Goal: Task Accomplishment & Management: Use online tool/utility

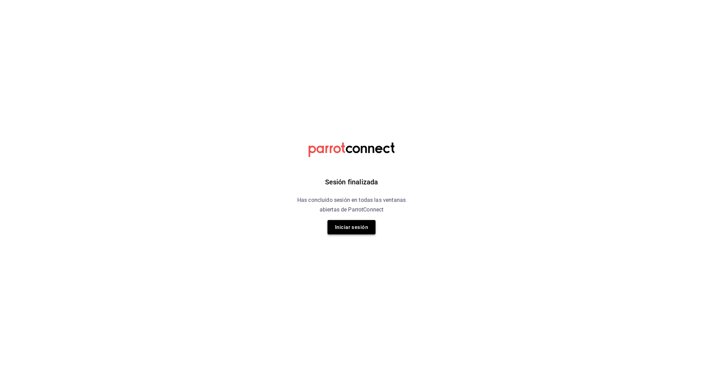
click at [371, 232] on button "Iniciar sesión" at bounding box center [351, 227] width 48 height 14
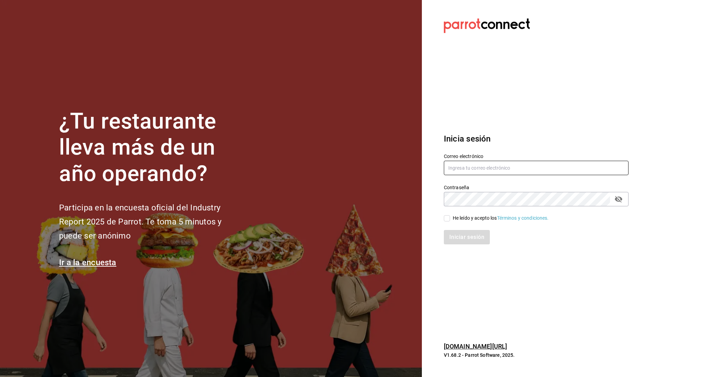
type input "irving.valles@grupocosteno.com"
click at [445, 217] on input "He leído y acepto los Términos y condiciones." at bounding box center [447, 218] width 6 height 6
checkbox input "true"
click at [452, 232] on button "Iniciar sesión" at bounding box center [467, 237] width 47 height 14
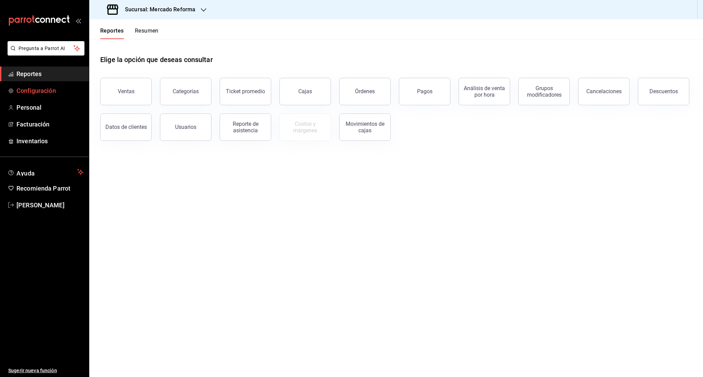
drag, startPoint x: 40, startPoint y: 76, endPoint x: 85, endPoint y: 92, distance: 47.5
click at [40, 76] on span "Reportes" at bounding box center [49, 73] width 67 height 9
click at [115, 95] on button "Ventas" at bounding box center [125, 91] width 51 height 27
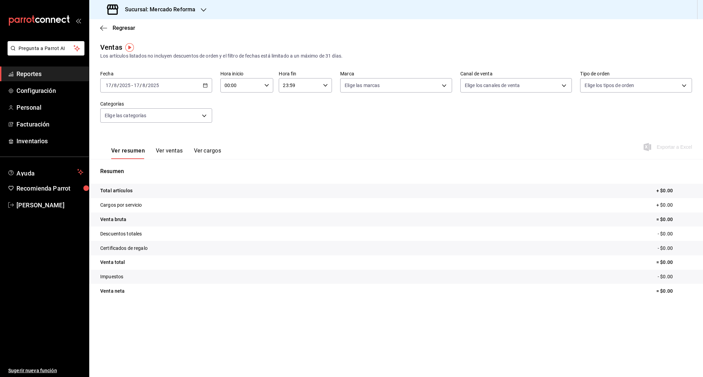
click at [149, 85] on input "2025" at bounding box center [154, 85] width 12 height 5
click at [131, 167] on span "Rango de fechas" at bounding box center [132, 167] width 53 height 7
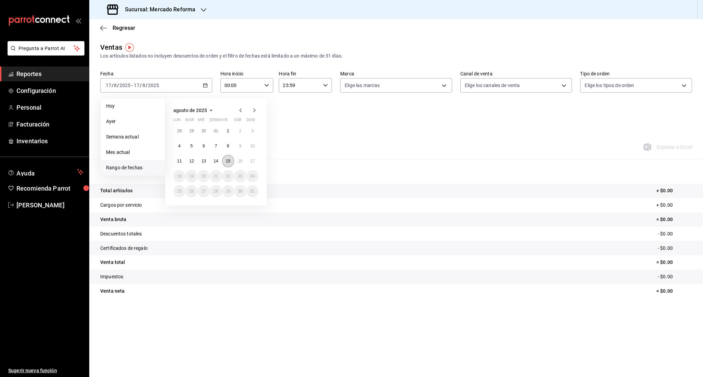
click at [223, 161] on button "15" at bounding box center [228, 161] width 12 height 12
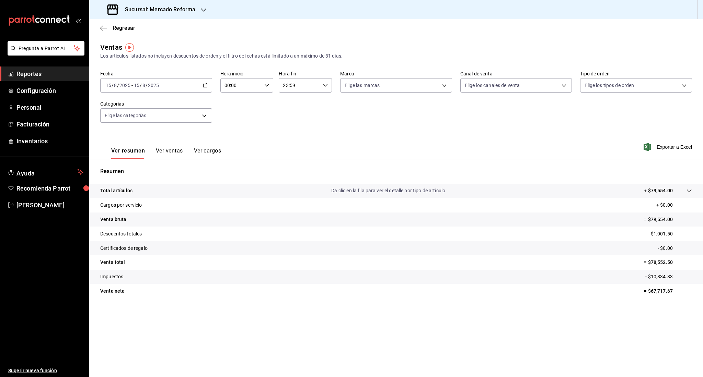
click at [154, 85] on input "2025" at bounding box center [154, 85] width 12 height 5
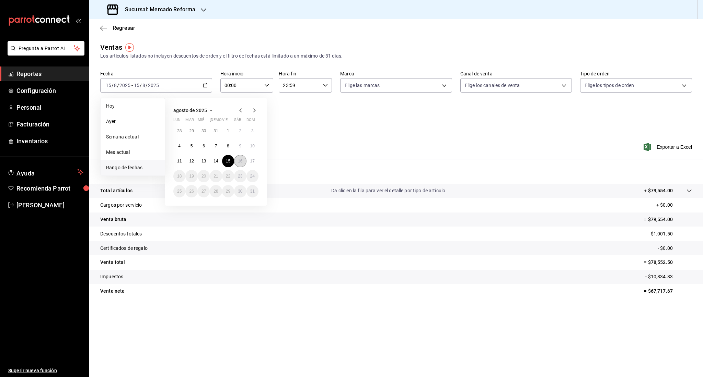
click at [242, 165] on button "16" at bounding box center [240, 161] width 12 height 12
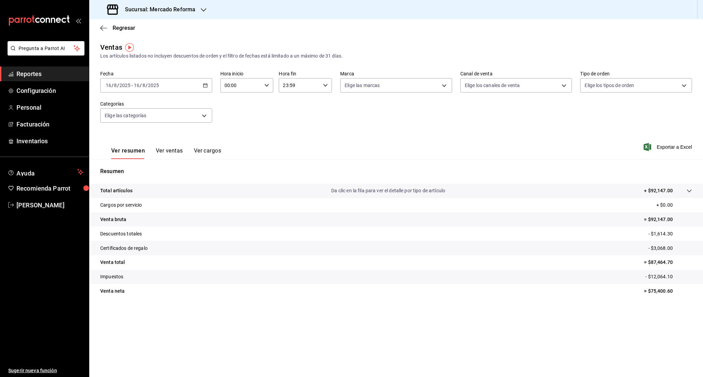
click at [149, 73] on label "Fecha" at bounding box center [156, 73] width 112 height 5
click at [148, 76] on label "Fecha" at bounding box center [156, 73] width 112 height 5
click at [144, 84] on input "8" at bounding box center [143, 85] width 3 height 5
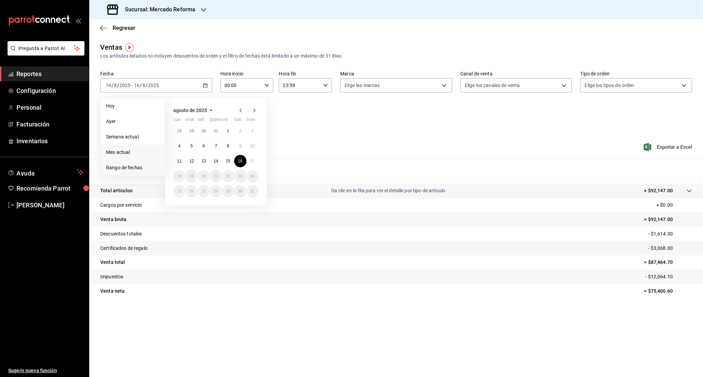
click at [138, 148] on li "Mes actual" at bounding box center [133, 152] width 64 height 15
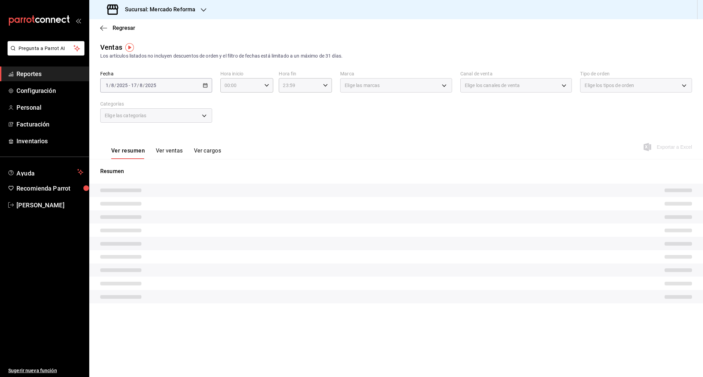
click at [138, 148] on button "Ver resumen" at bounding box center [128, 154] width 34 height 12
